Goal: Check status: Check status

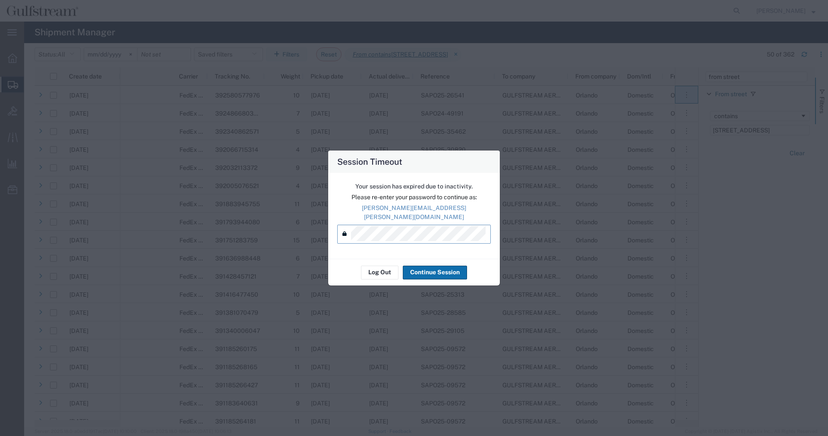
click at [427, 266] on button "Continue Session" at bounding box center [435, 273] width 64 height 14
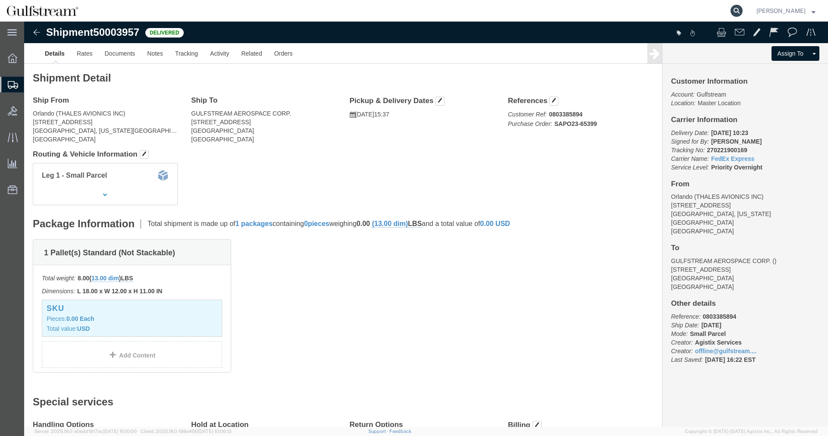
click at [743, 6] on icon at bounding box center [737, 11] width 12 height 12
click at [719, 9] on input "search" at bounding box center [600, 10] width 262 height 21
paste input "448622957033"
type input "448622957033"
click at [741, 16] on icon at bounding box center [737, 11] width 12 height 12
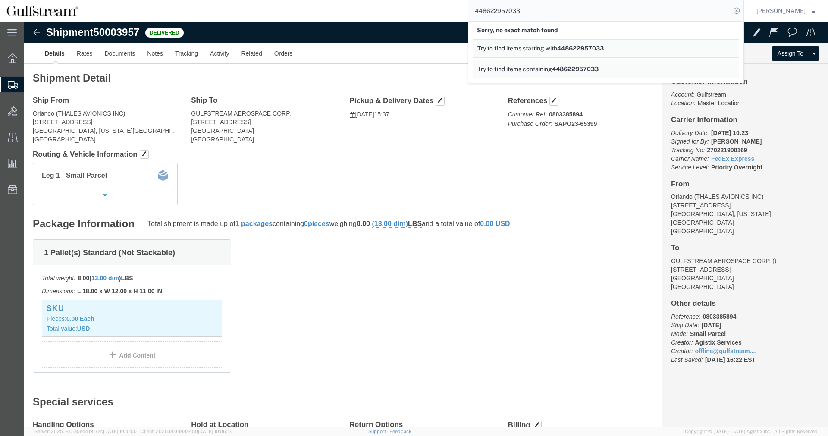
drag, startPoint x: 596, startPoint y: 50, endPoint x: 573, endPoint y: 28, distance: 32.4
click at [596, 50] on span "448622957033" at bounding box center [580, 48] width 47 height 7
